Goal: Task Accomplishment & Management: Complete application form

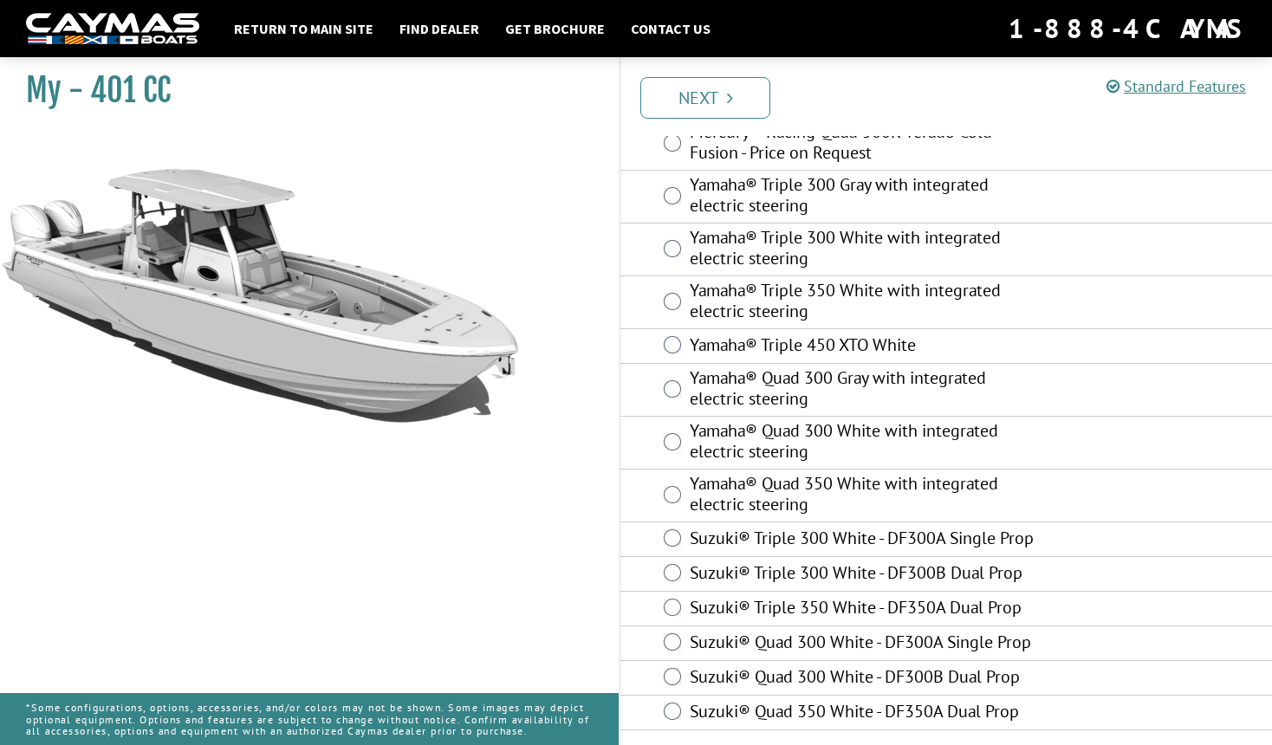
scroll to position [858, 0]
click at [717, 96] on link "Next" at bounding box center [705, 98] width 130 height 42
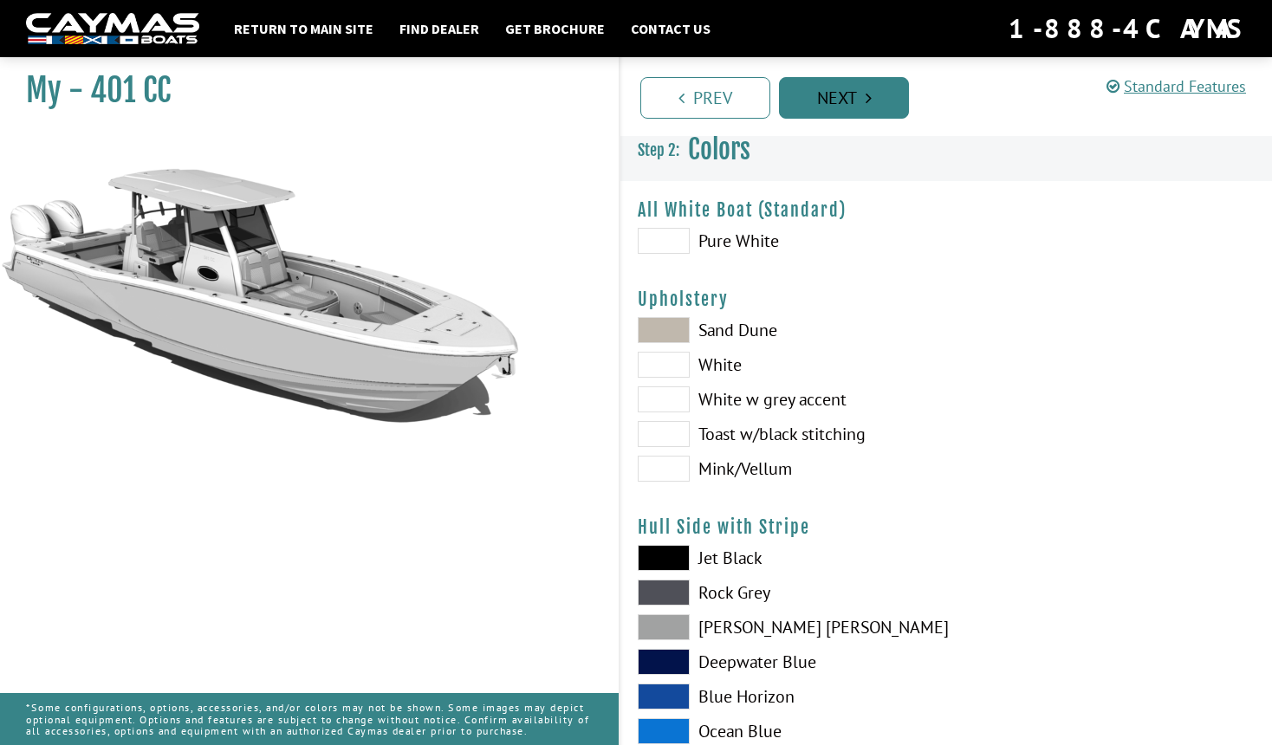
scroll to position [0, 0]
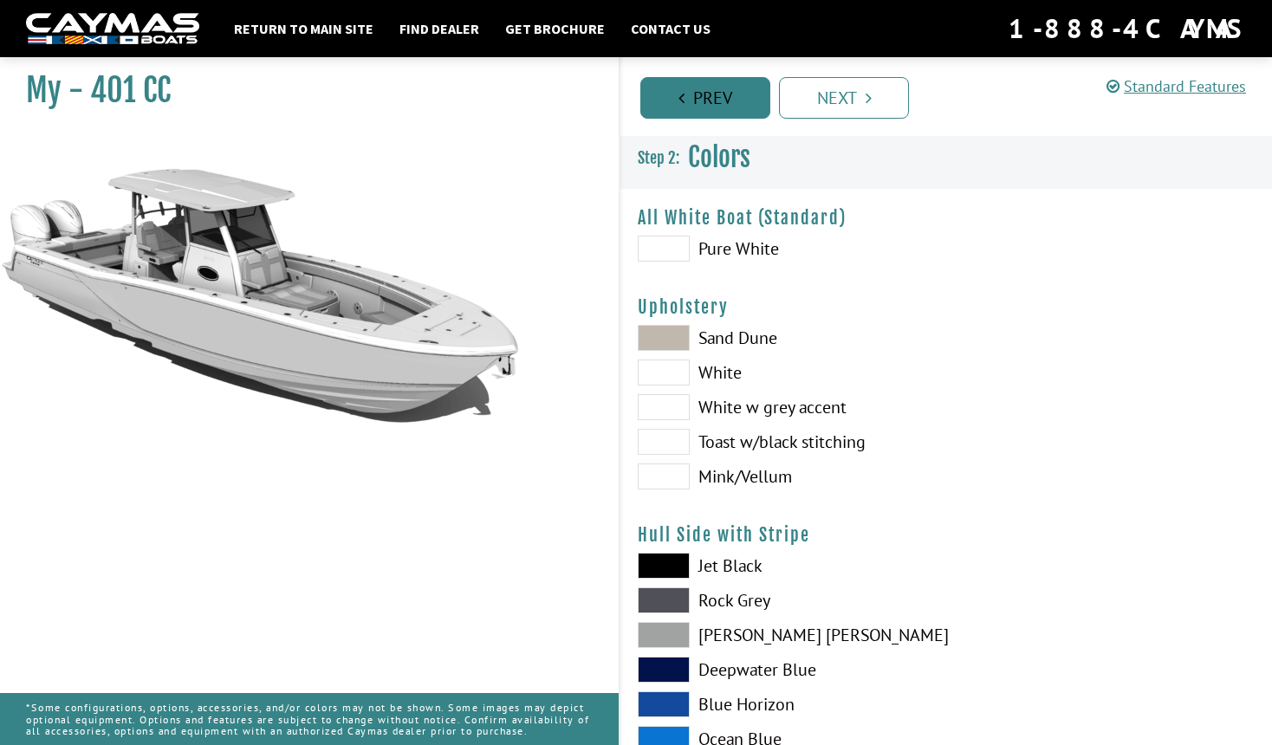
click at [730, 99] on link "Prev" at bounding box center [705, 98] width 130 height 42
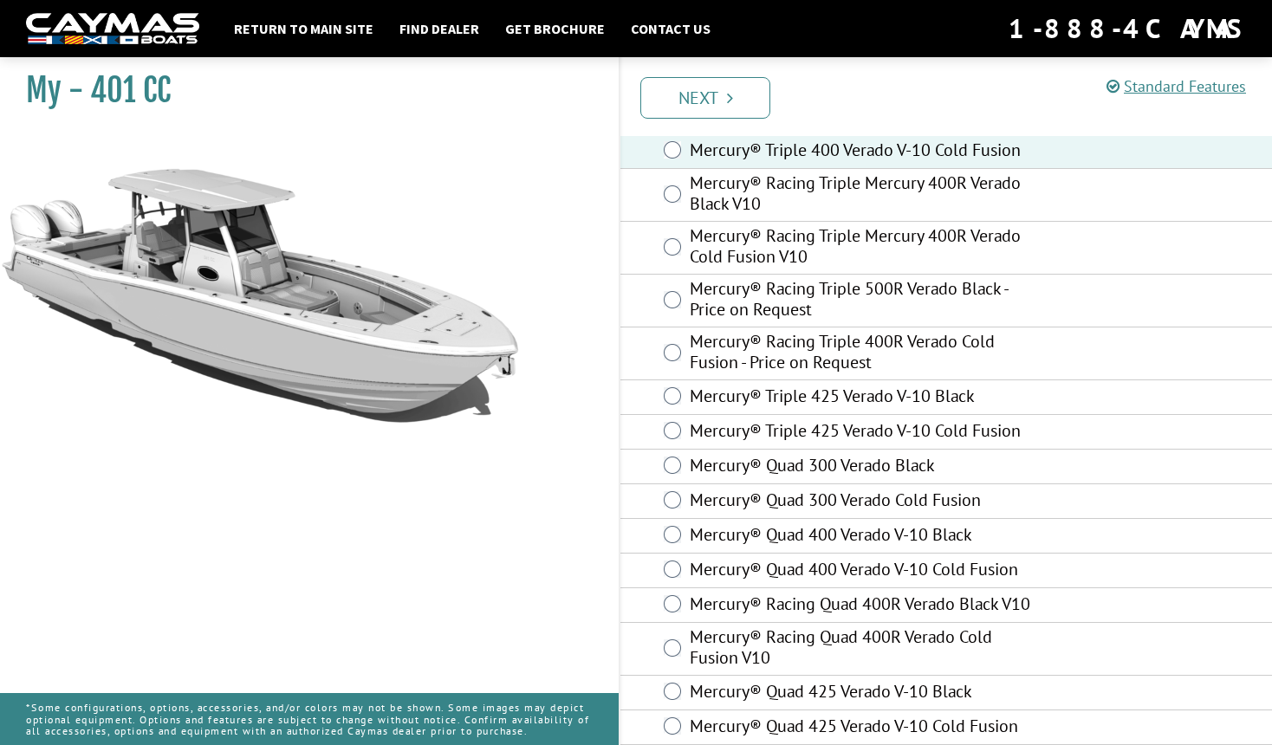
scroll to position [179, 0]
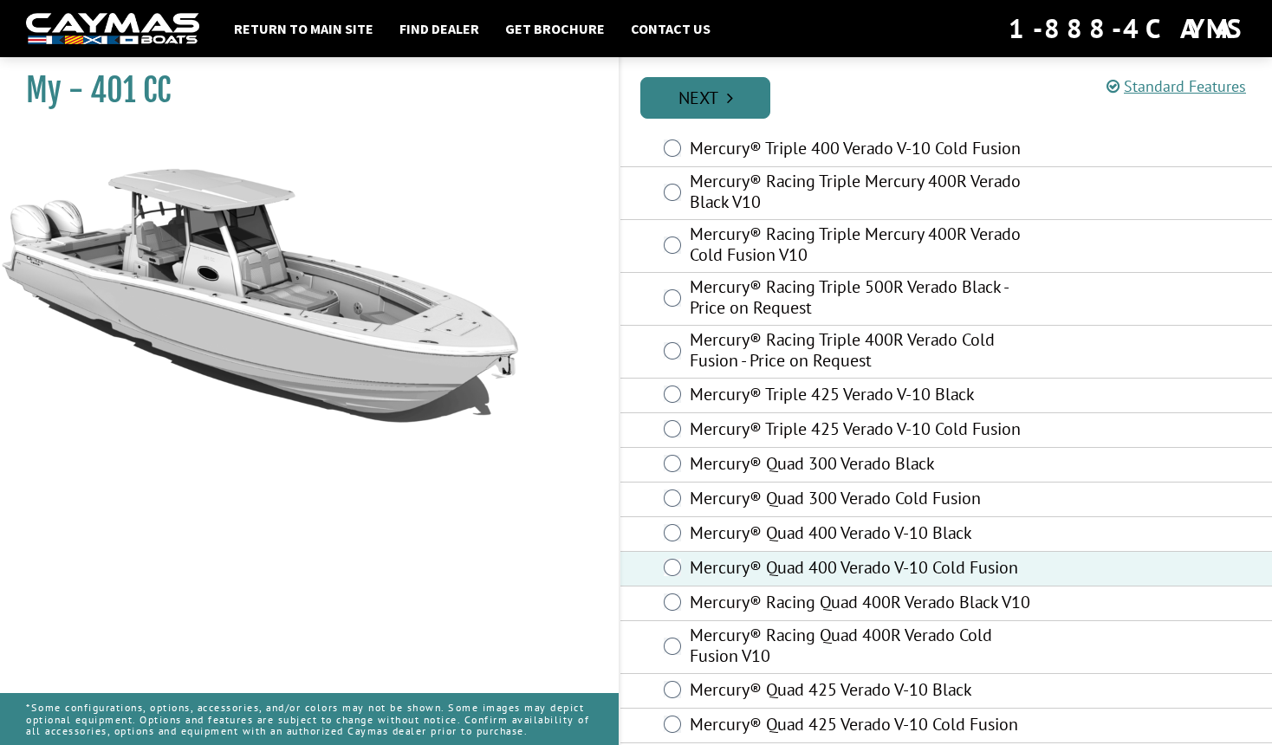
click at [689, 95] on link "Next" at bounding box center [705, 98] width 130 height 42
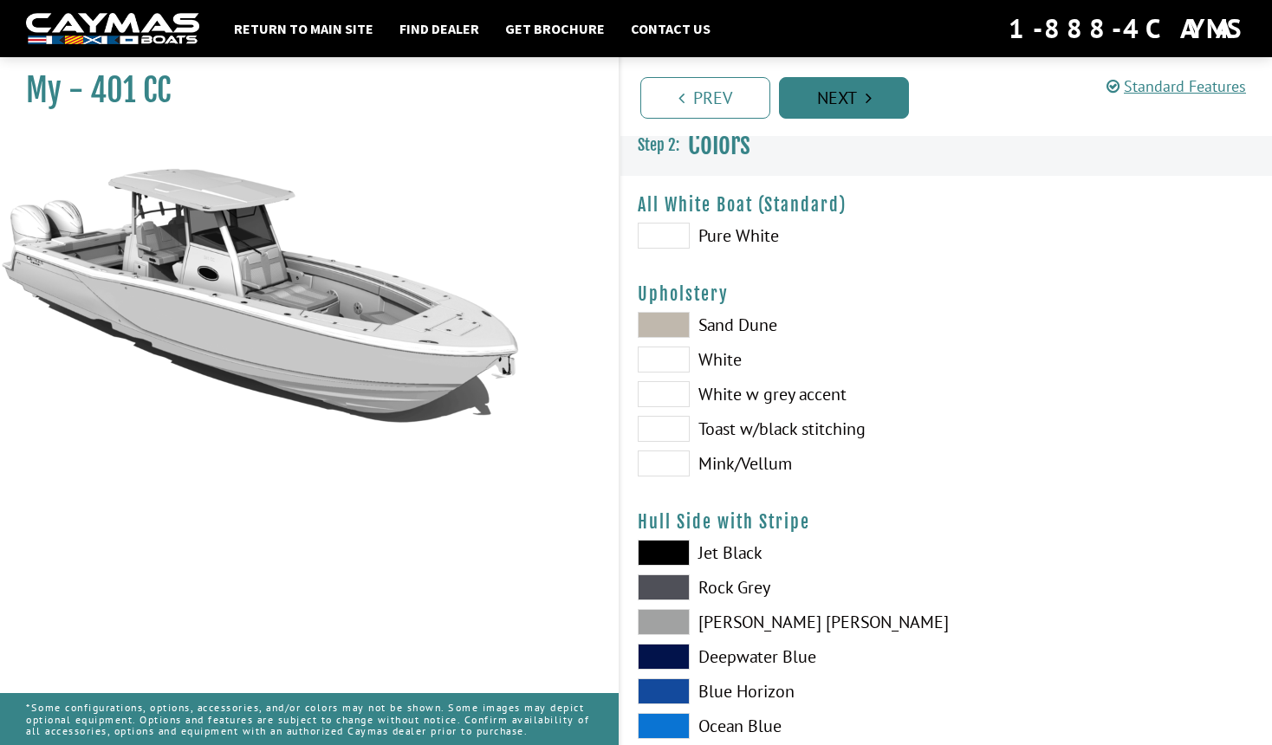
scroll to position [0, 0]
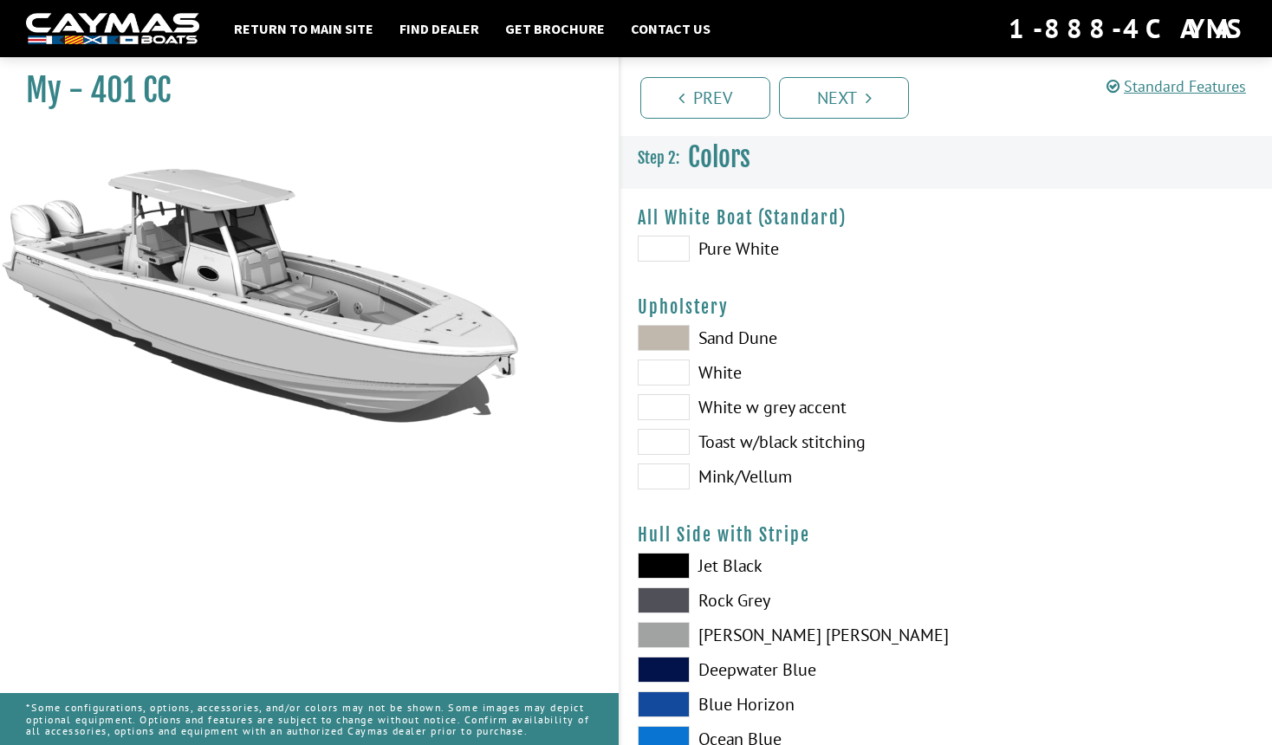
click at [676, 378] on span at bounding box center [664, 373] width 52 height 26
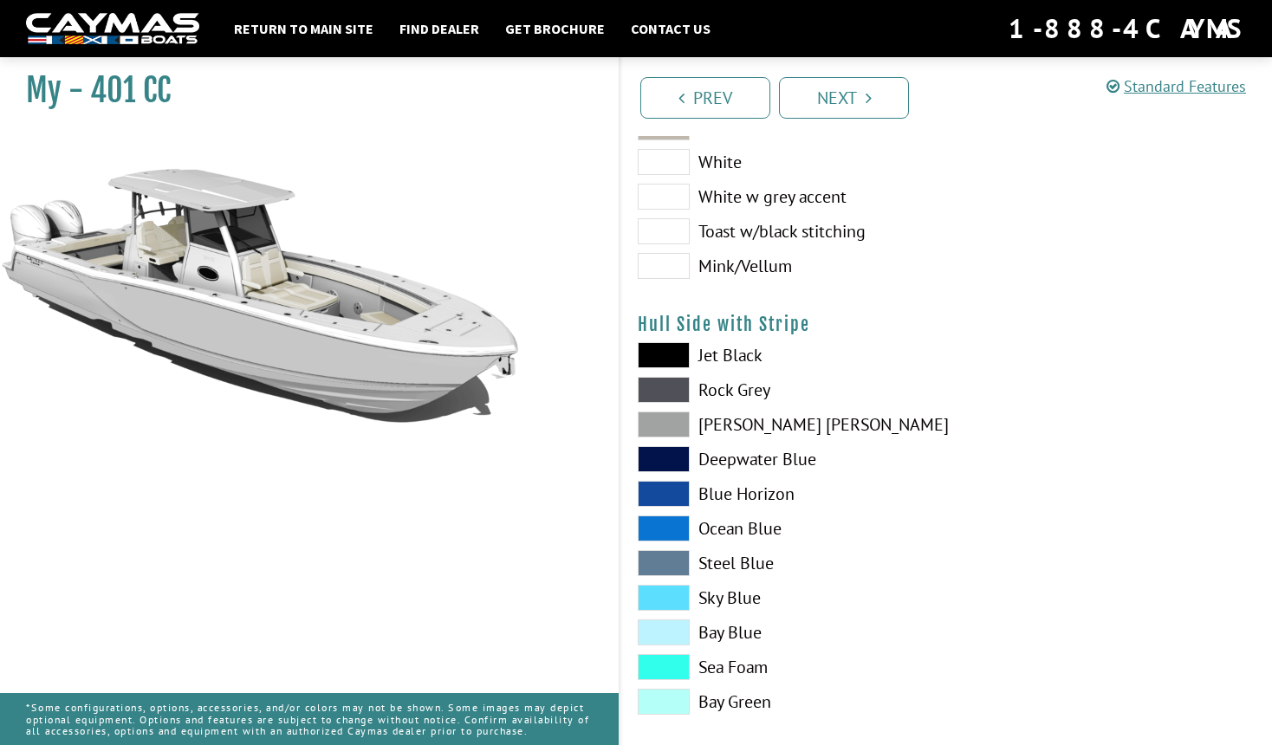
scroll to position [228, 0]
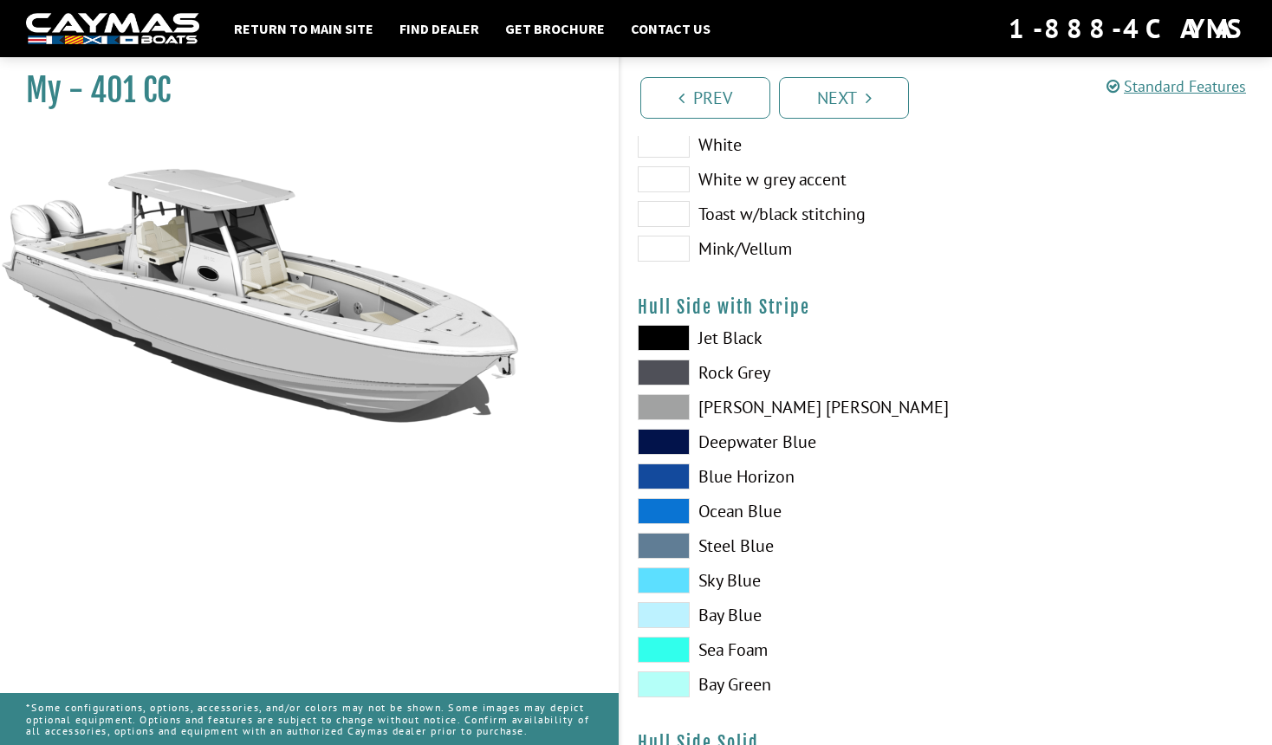
click at [675, 613] on span at bounding box center [664, 615] width 52 height 26
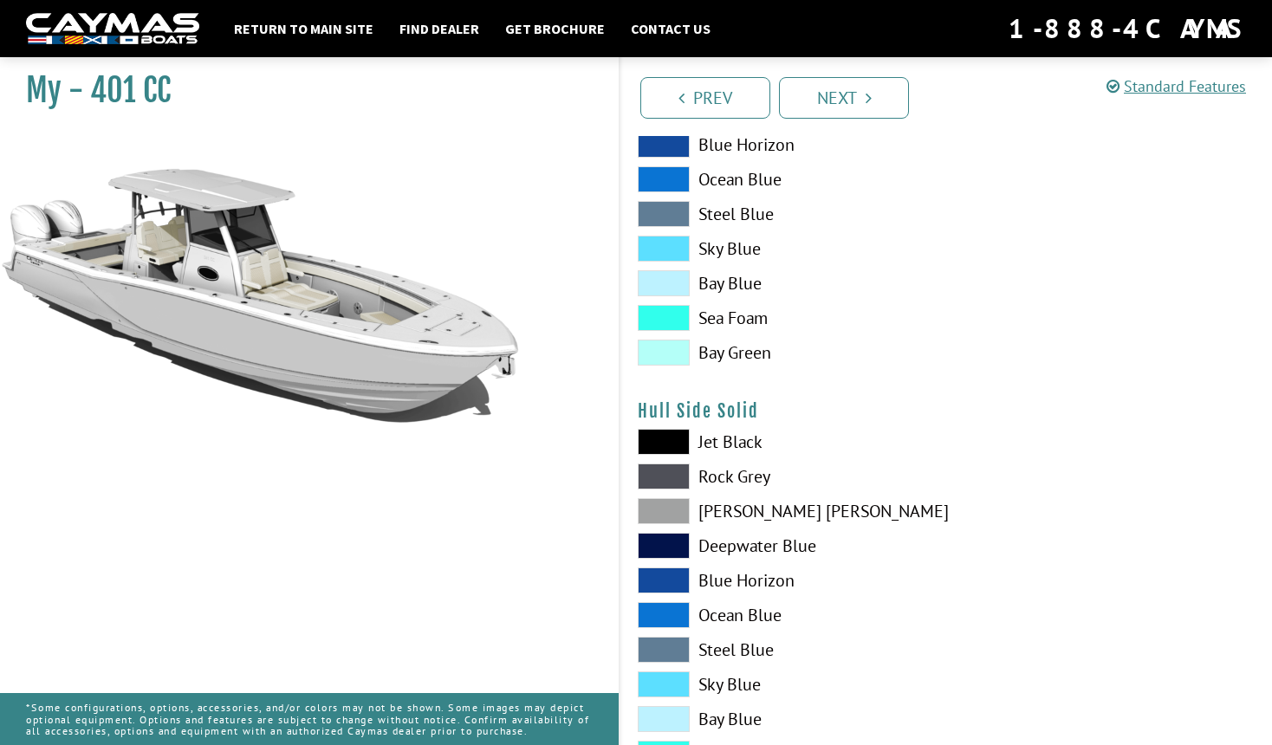
scroll to position [574, 0]
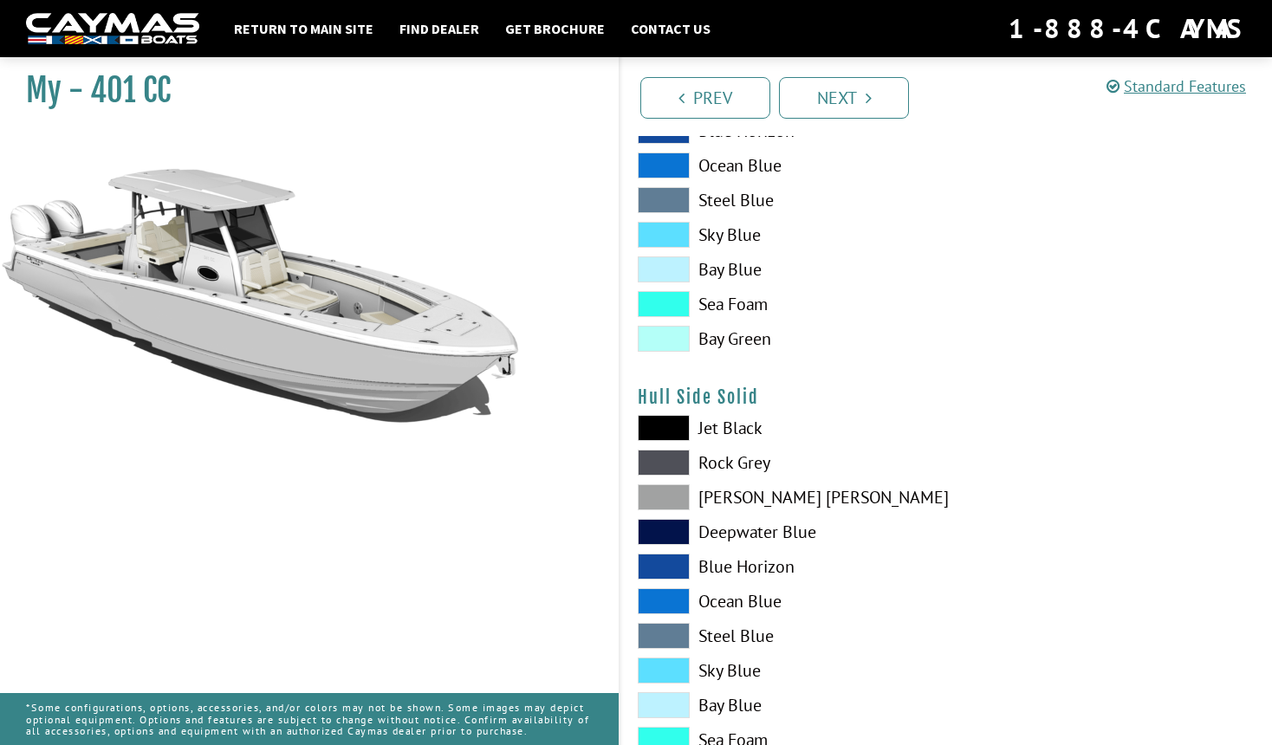
click at [651, 697] on span at bounding box center [664, 705] width 52 height 26
click at [676, 266] on span at bounding box center [664, 269] width 52 height 26
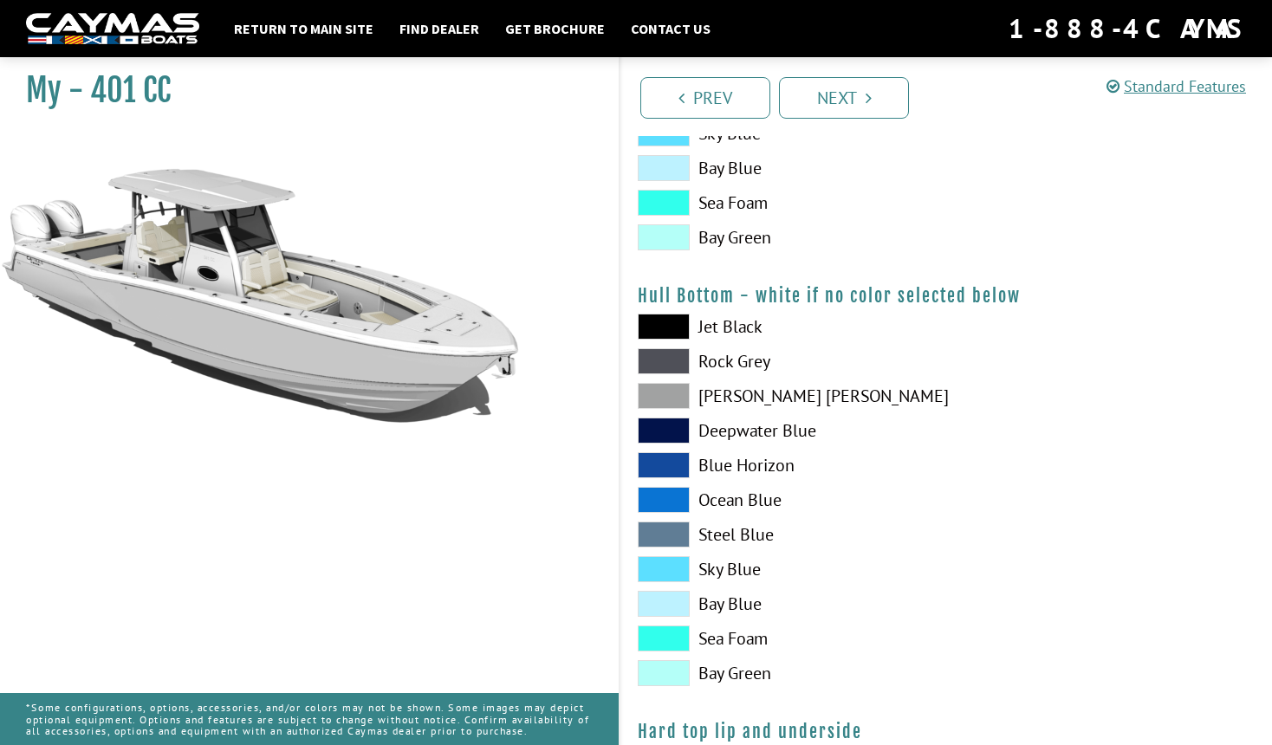
scroll to position [1111, 0]
click at [677, 319] on span at bounding box center [664, 327] width 52 height 26
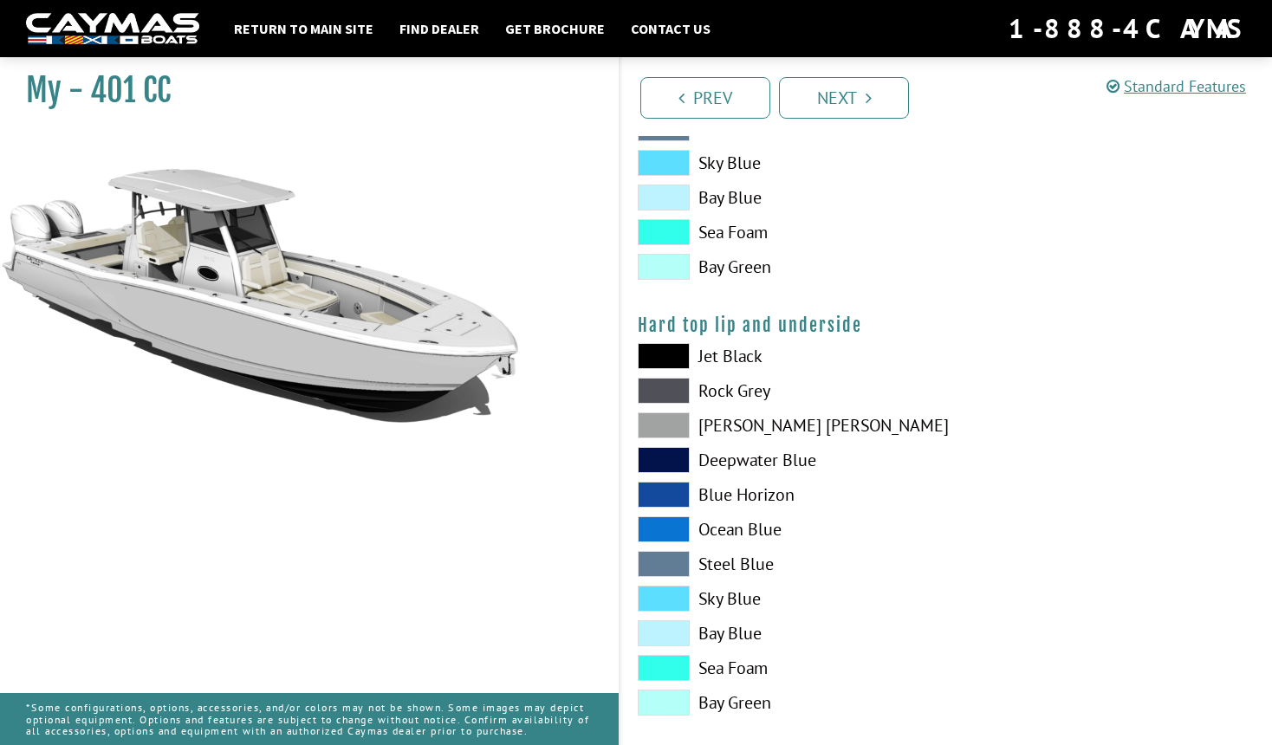
scroll to position [1533, 0]
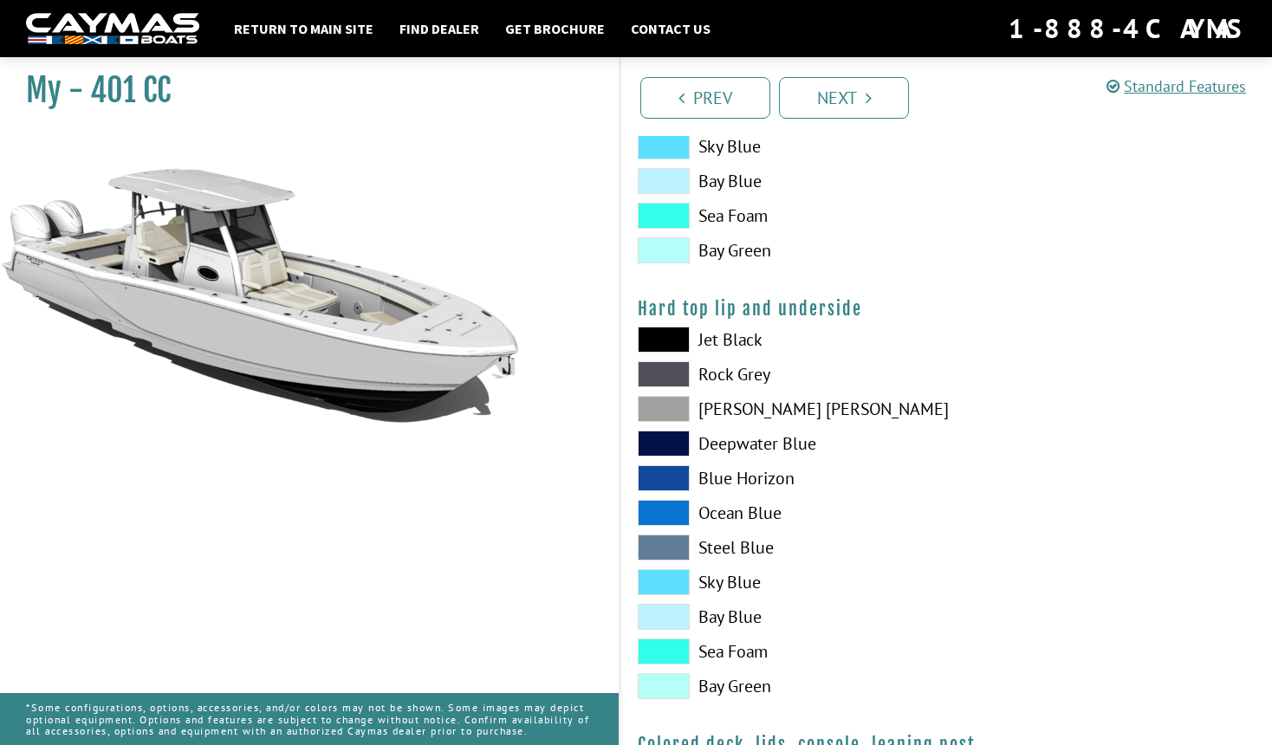
click at [673, 619] on span at bounding box center [664, 617] width 52 height 26
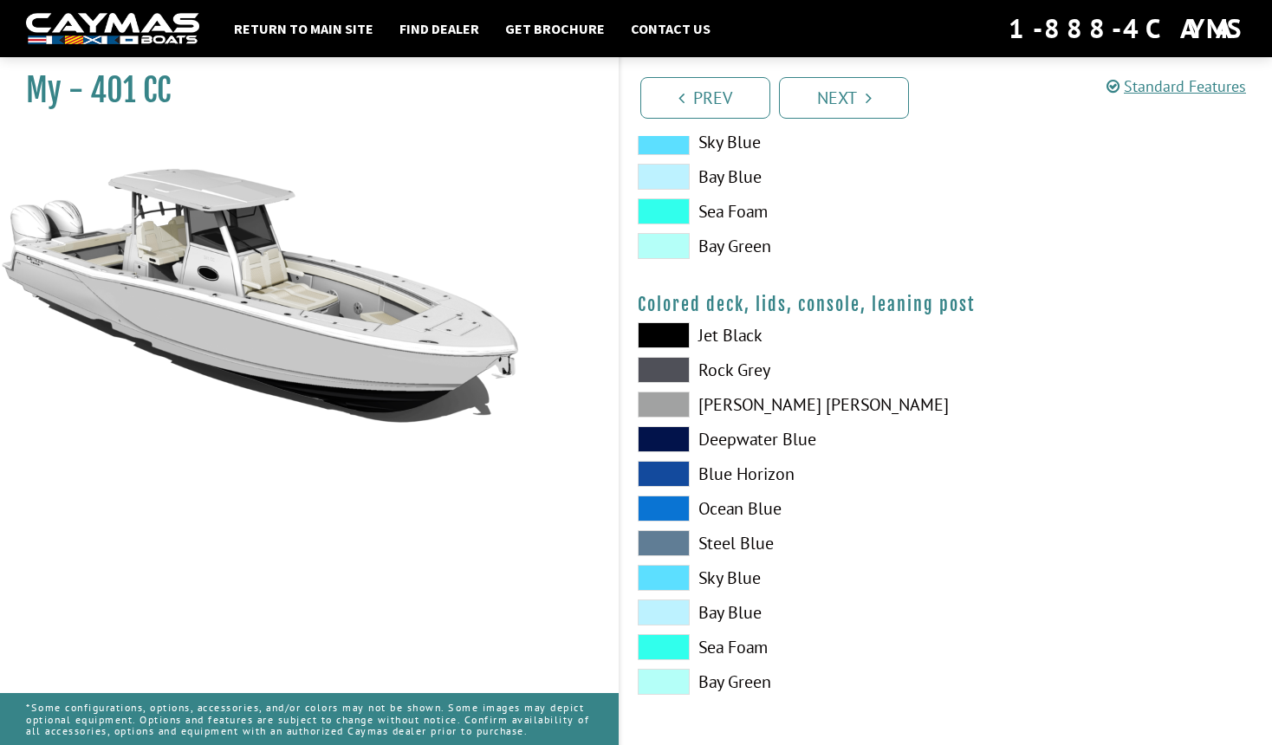
scroll to position [1974, 0]
click at [827, 97] on link "Next" at bounding box center [844, 98] width 130 height 42
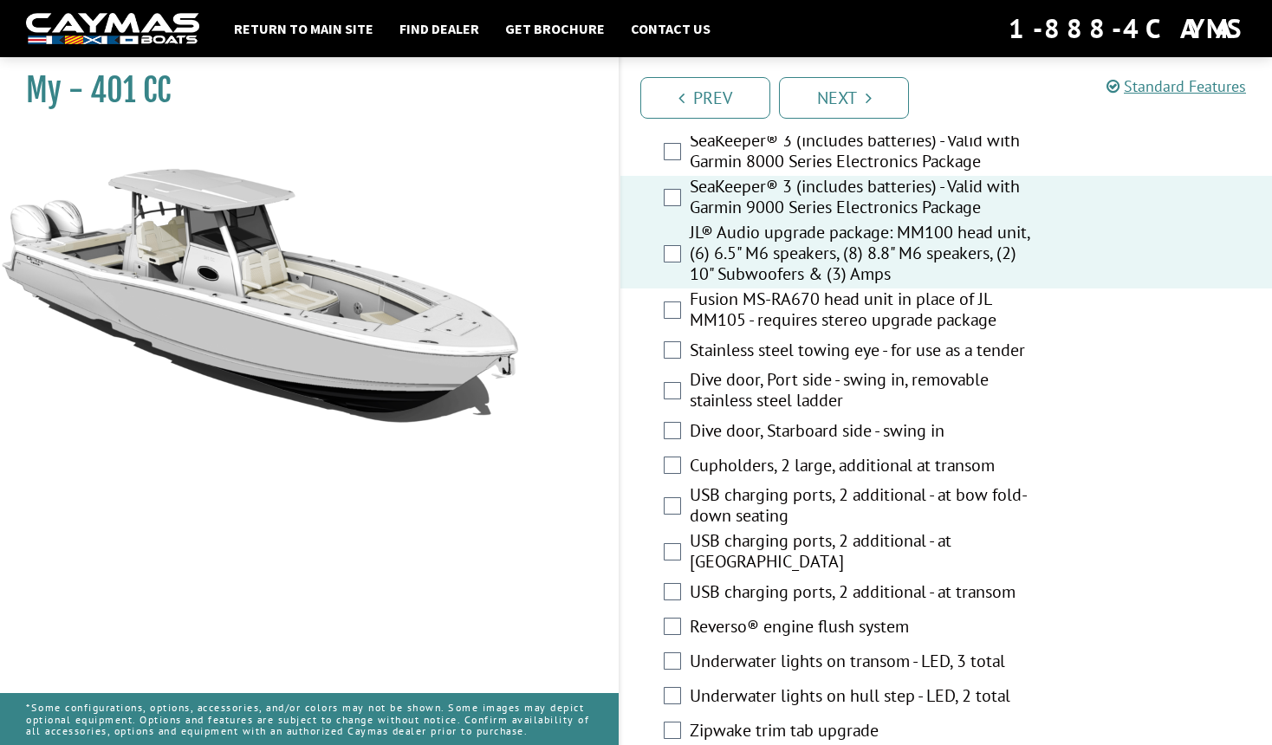
scroll to position [688, 0]
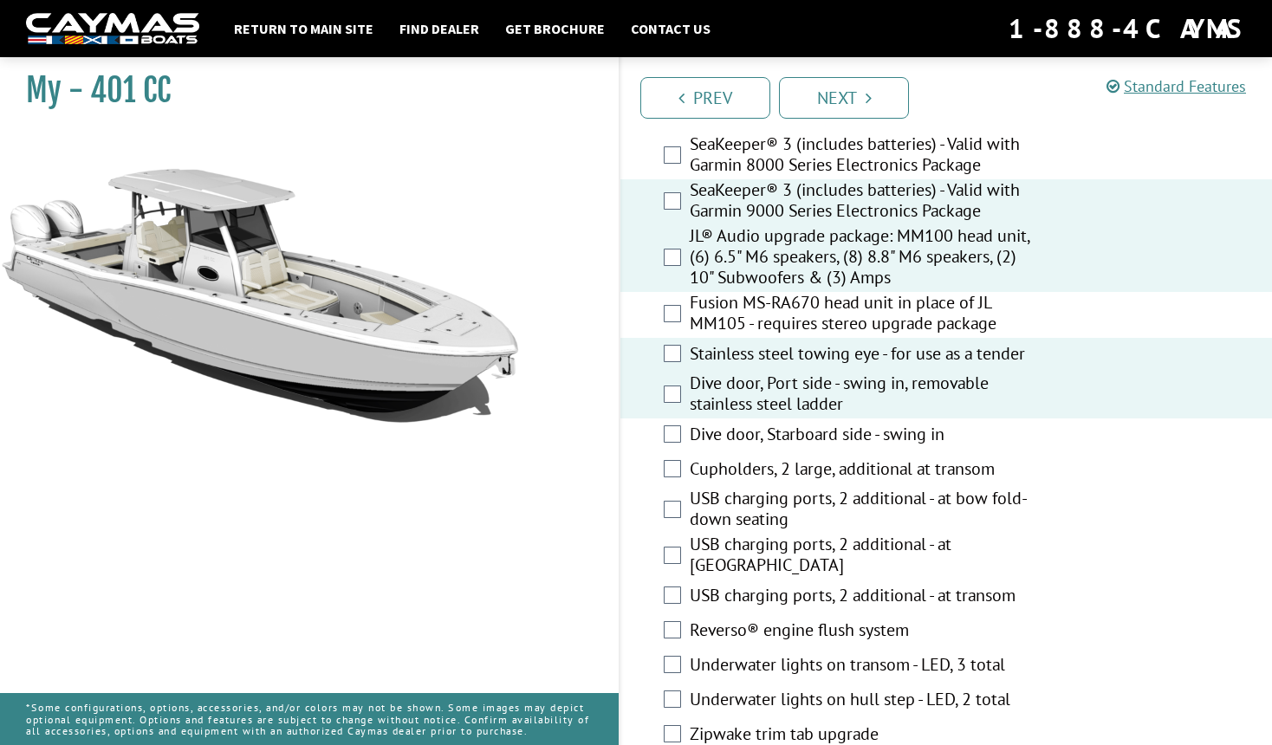
click at [671, 443] on div "Dive door, Starboard side - swing in" at bounding box center [945, 435] width 651 height 35
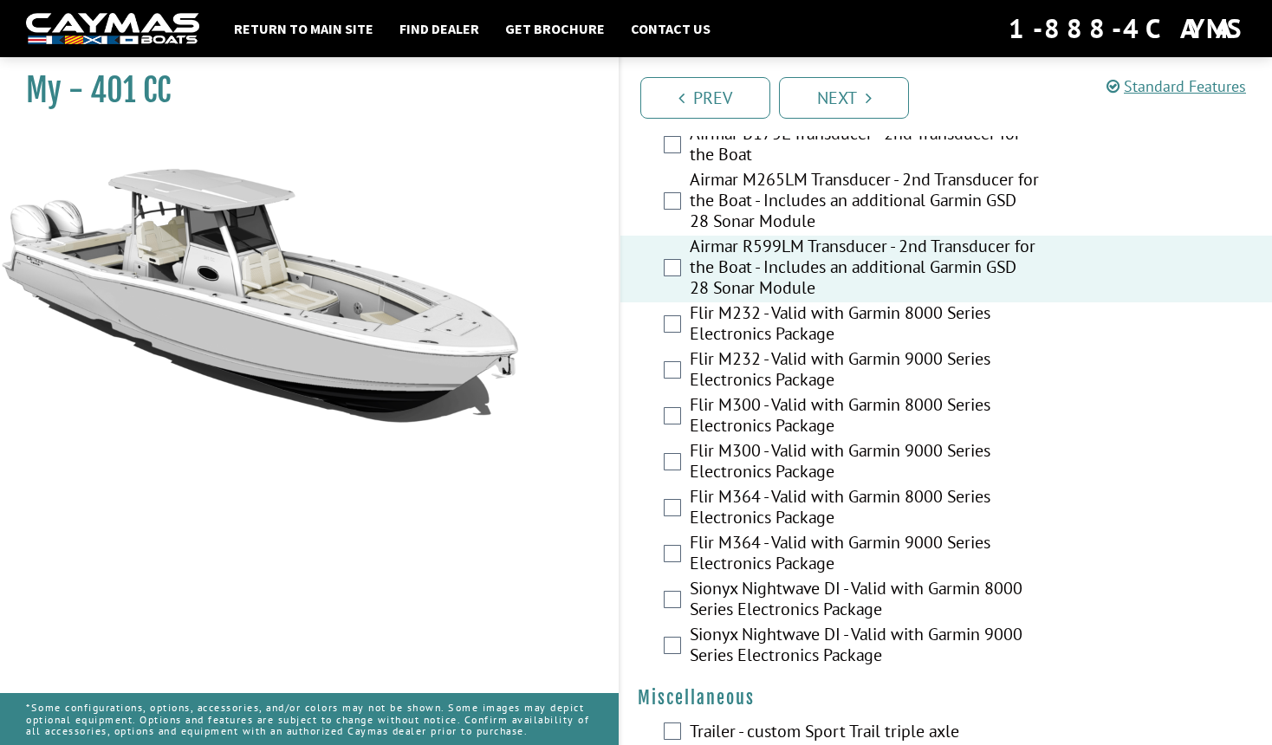
scroll to position [4100, 0]
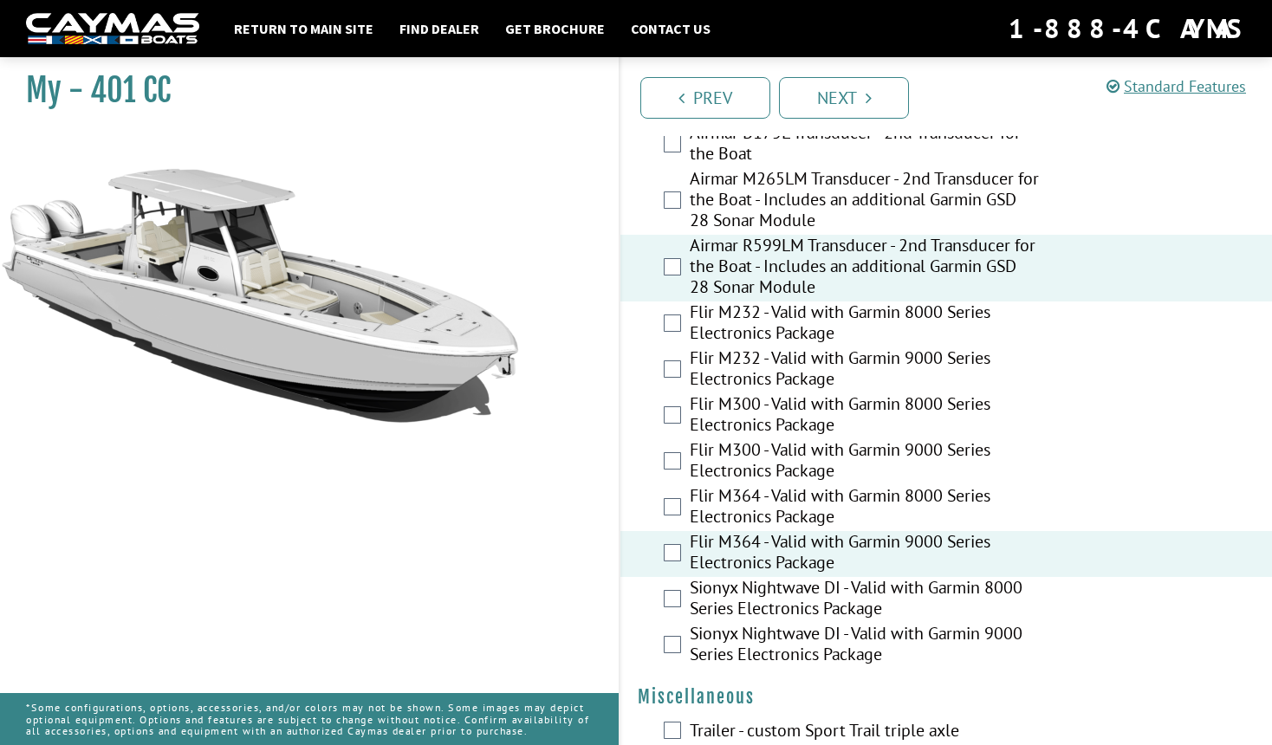
click at [699, 543] on label "Flir M364 - Valid with Garmin 9000 Series Electronics Package" at bounding box center [864, 554] width 349 height 46
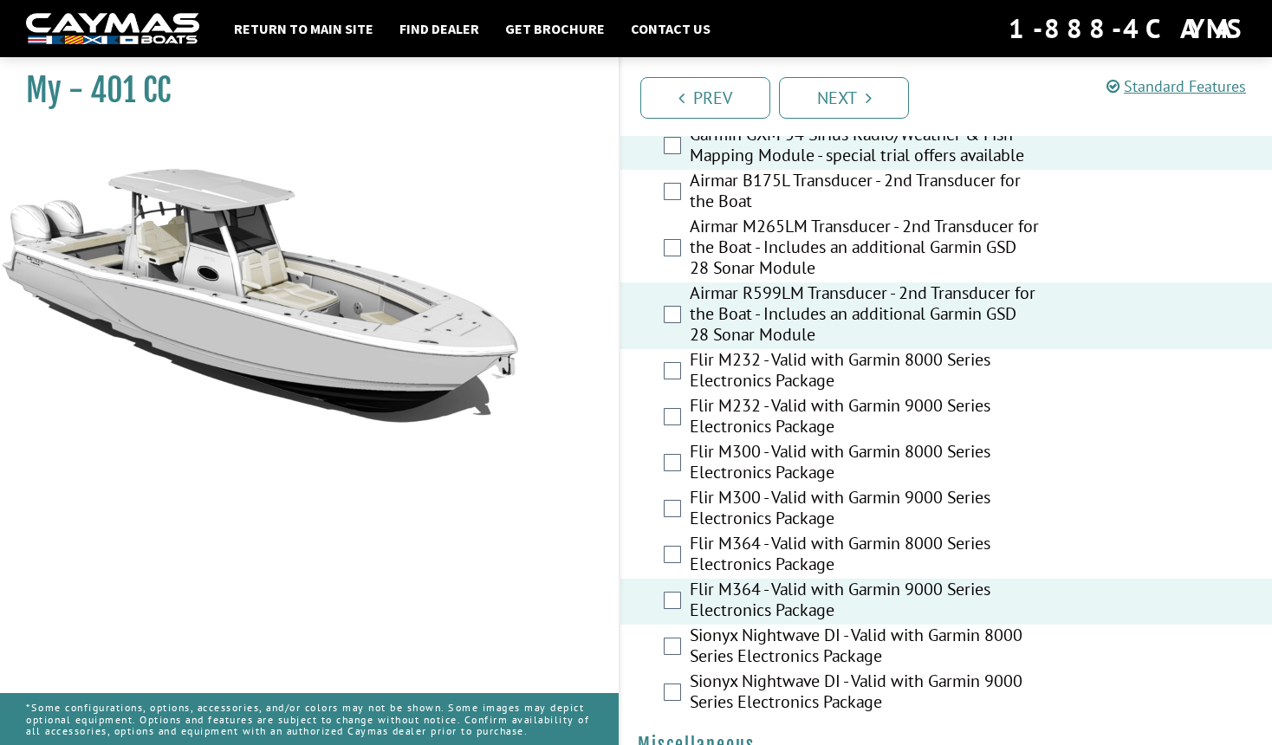
scroll to position [4055, 0]
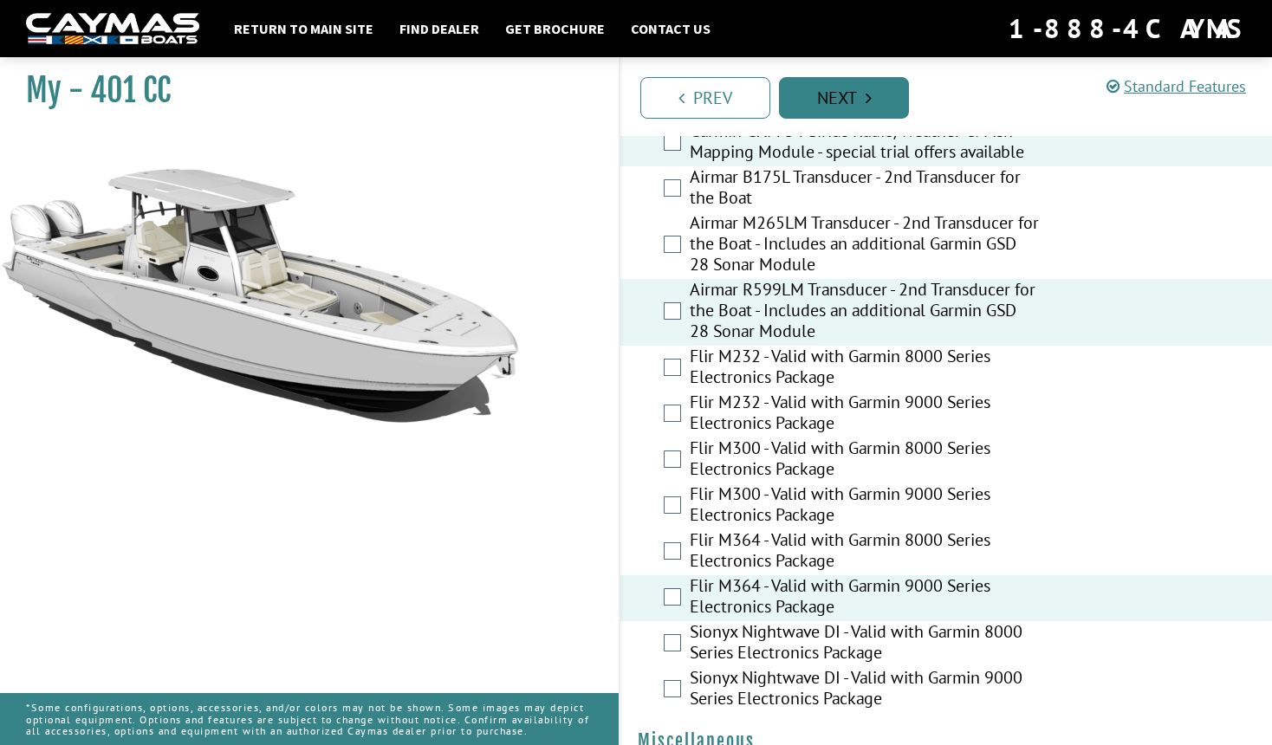
click at [848, 89] on link "Next" at bounding box center [844, 98] width 130 height 42
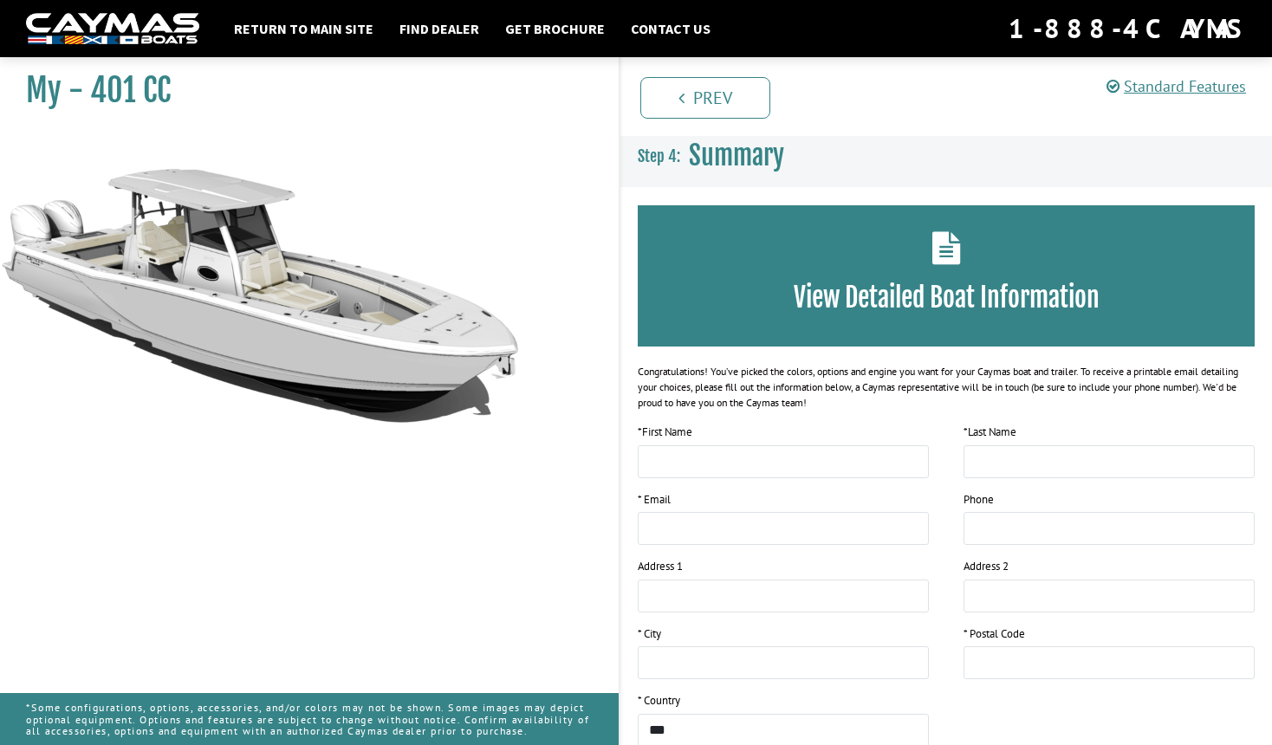
scroll to position [0, 0]
